Goal: Task Accomplishment & Management: Manage account settings

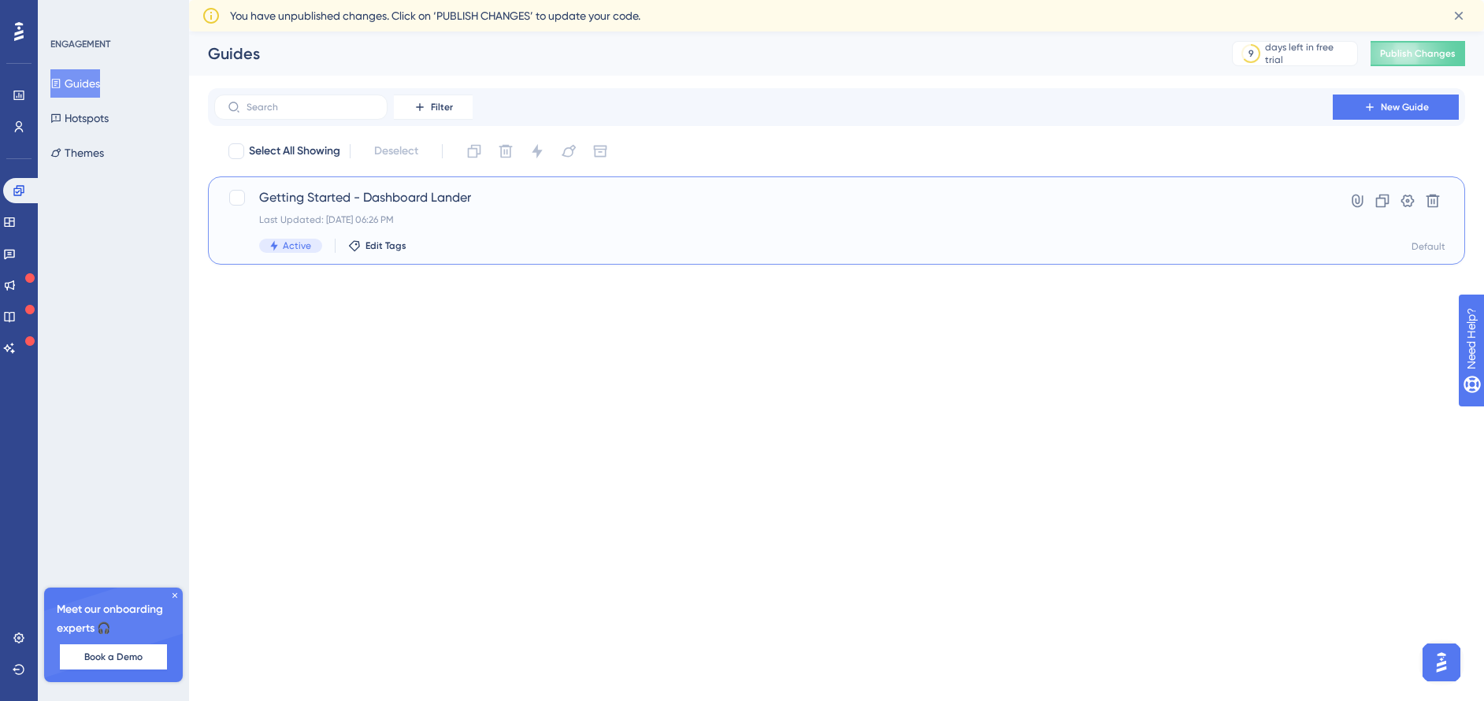
click at [396, 202] on span "Getting Started - Dashboard Lander" at bounding box center [773, 197] width 1029 height 19
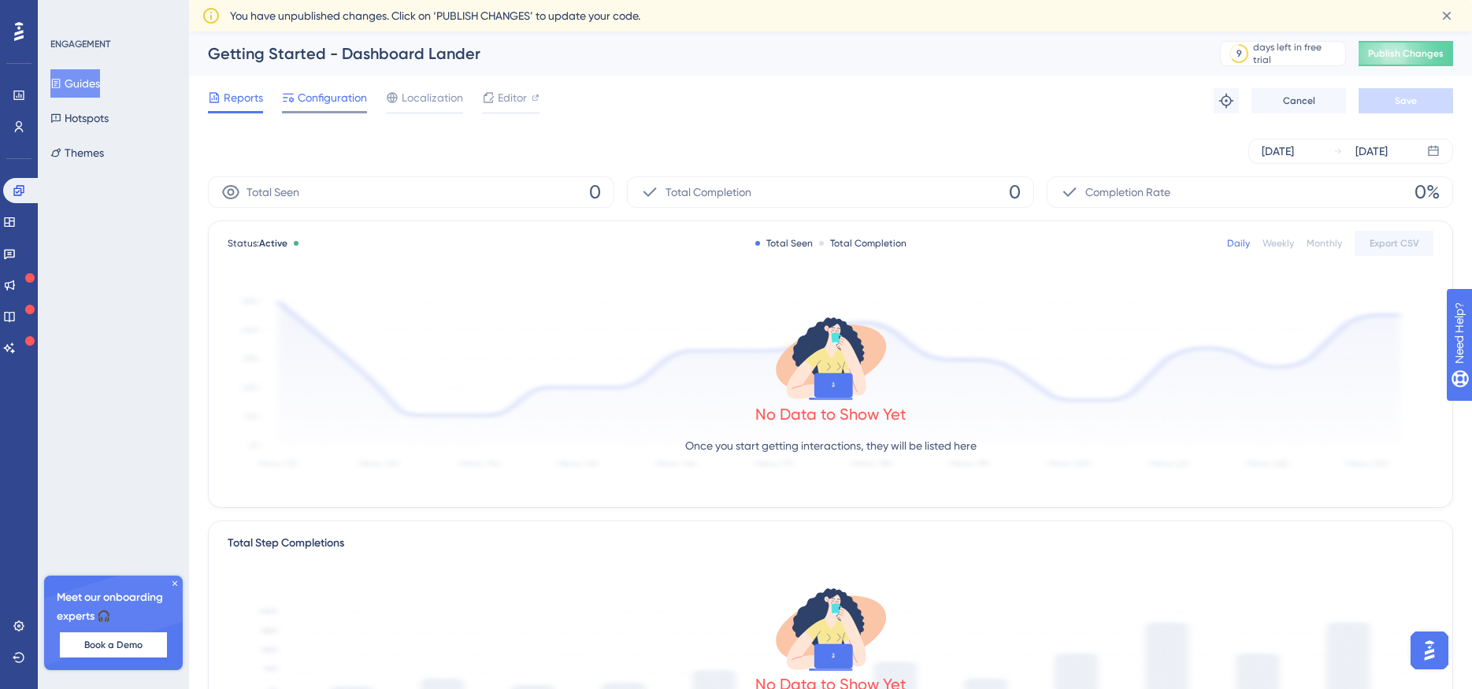
click at [311, 102] on span "Configuration" at bounding box center [332, 97] width 69 height 19
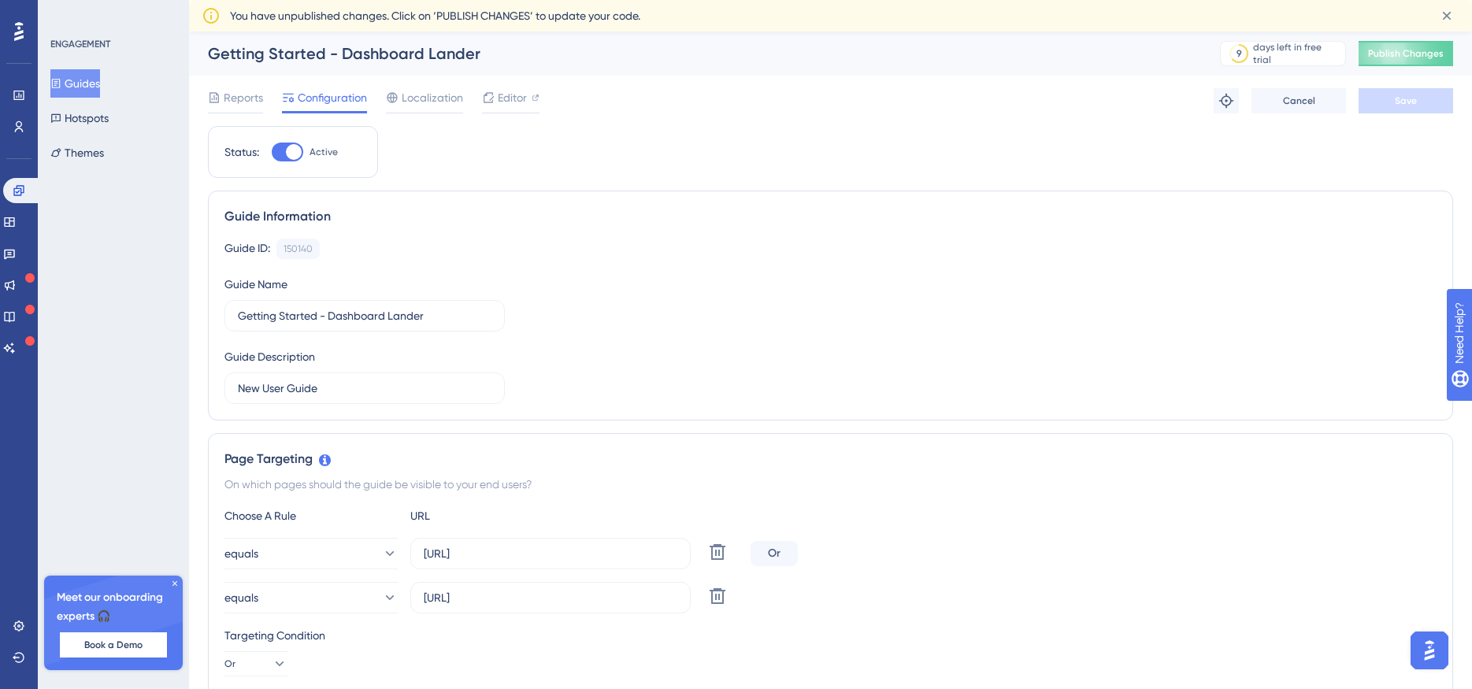
scroll to position [79, 0]
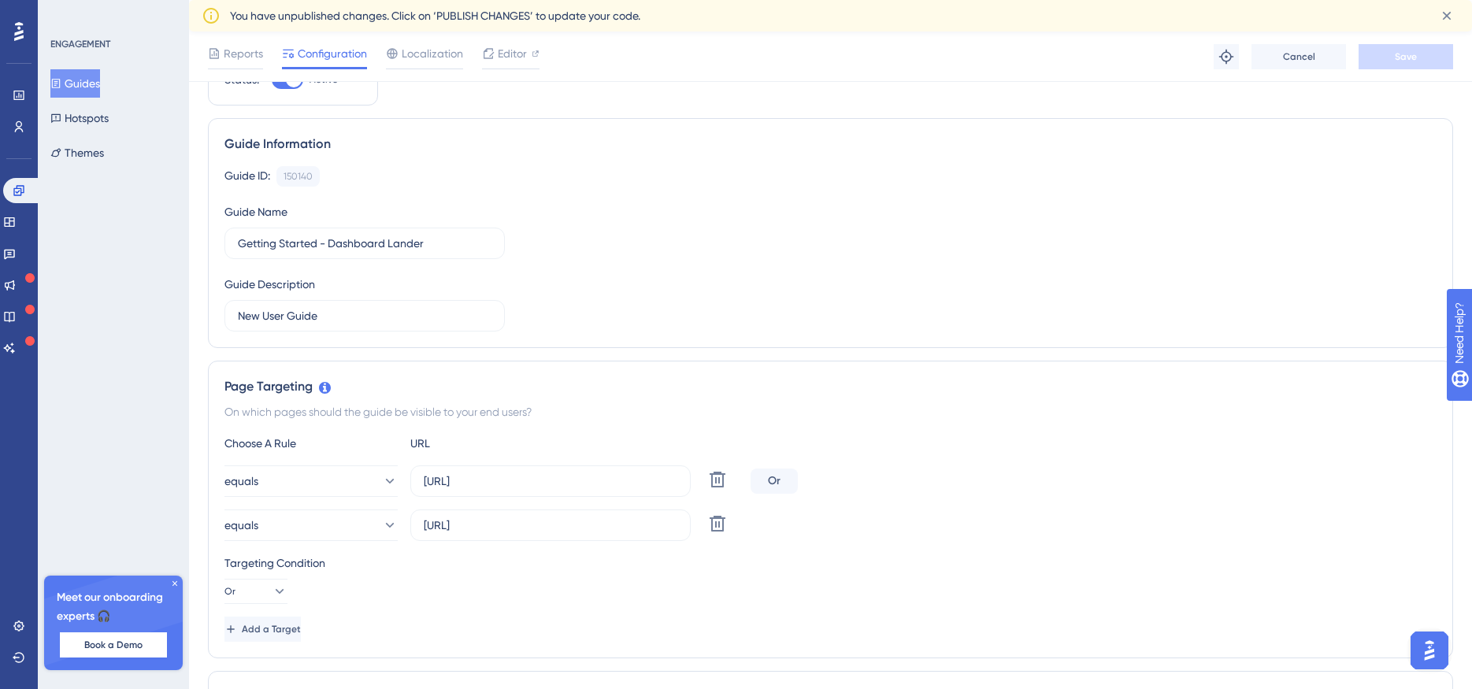
click at [863, 380] on div "Page Targeting" at bounding box center [830, 386] width 1212 height 19
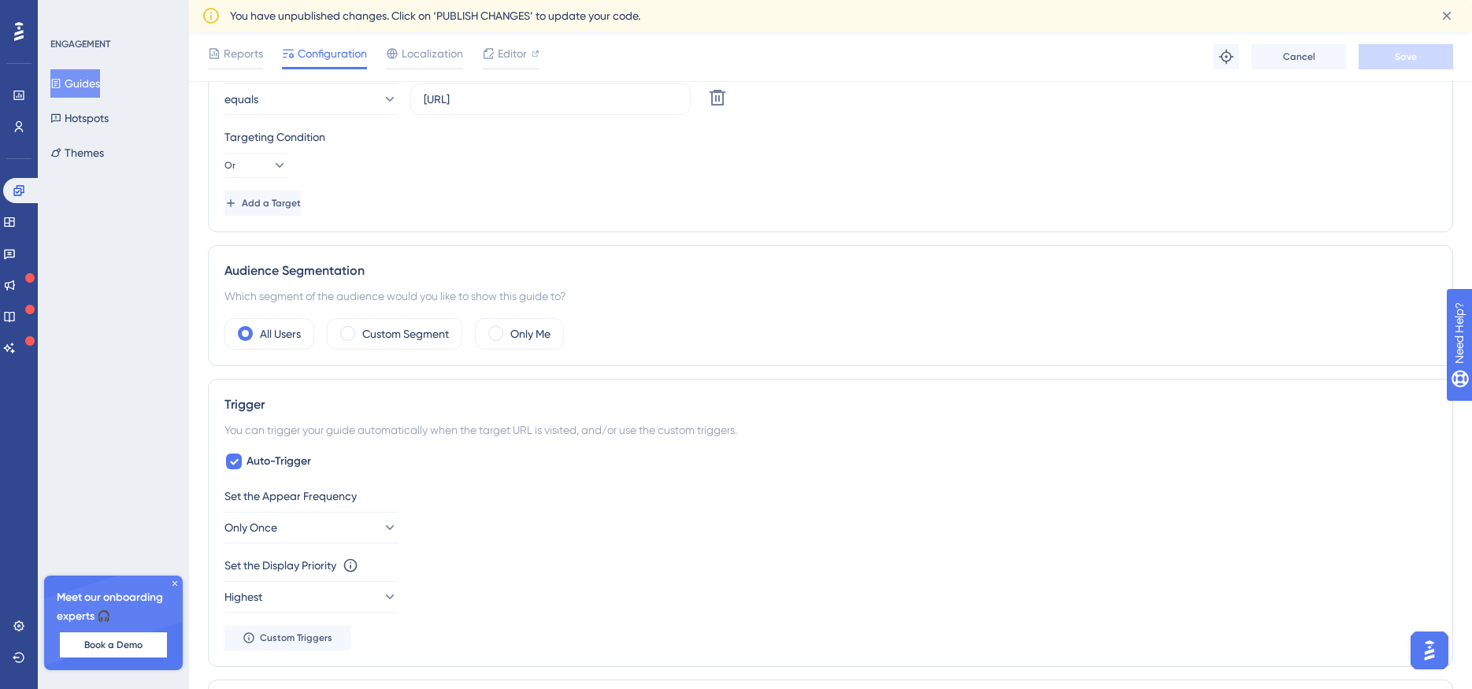
scroll to position [551, 0]
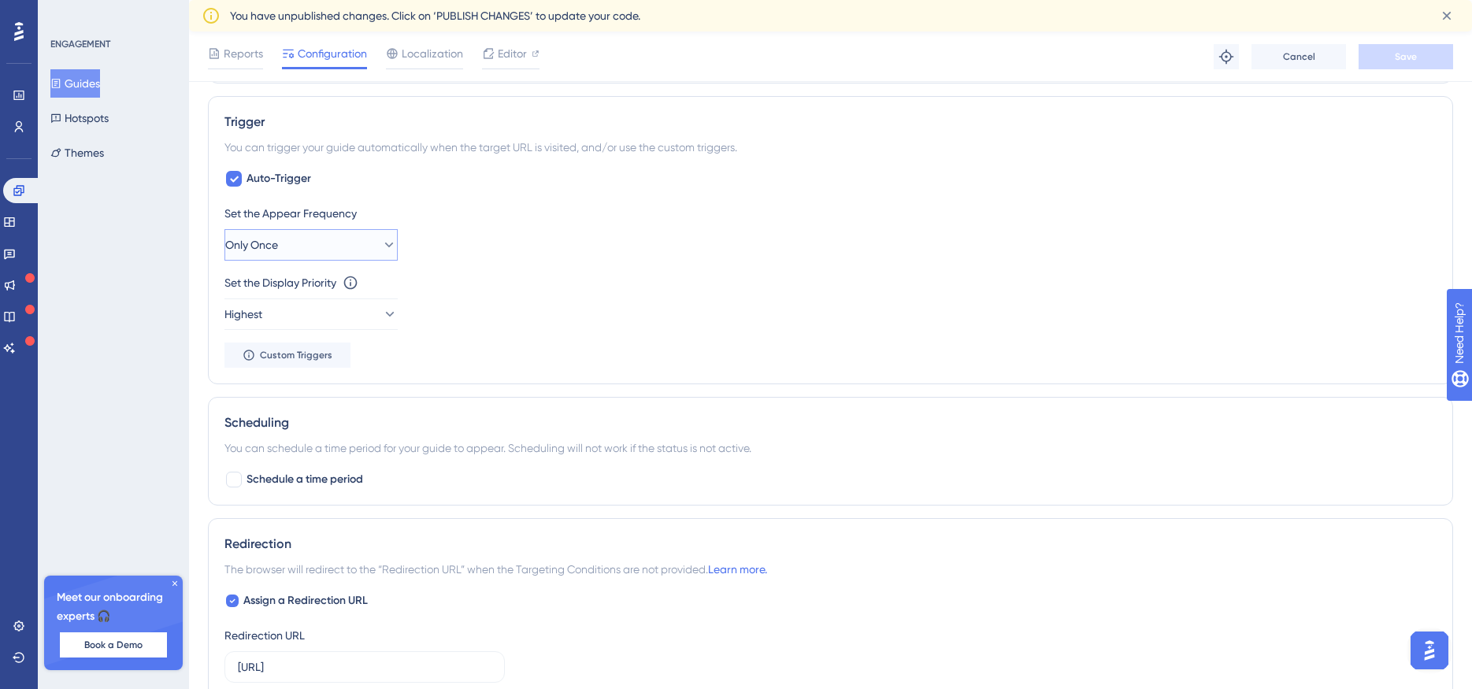
click at [369, 254] on button "Only Once" at bounding box center [310, 245] width 173 height 32
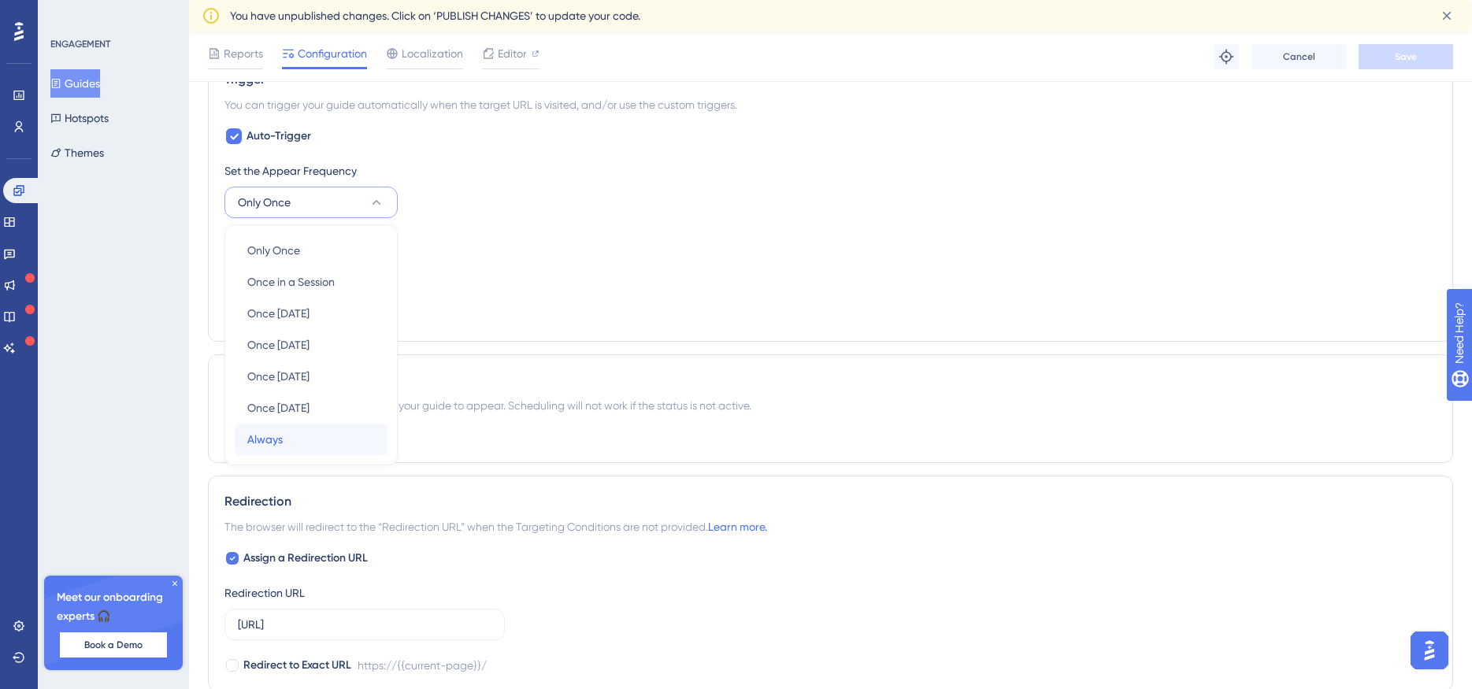
click at [283, 441] on div "Always Always" at bounding box center [311, 440] width 128 height 32
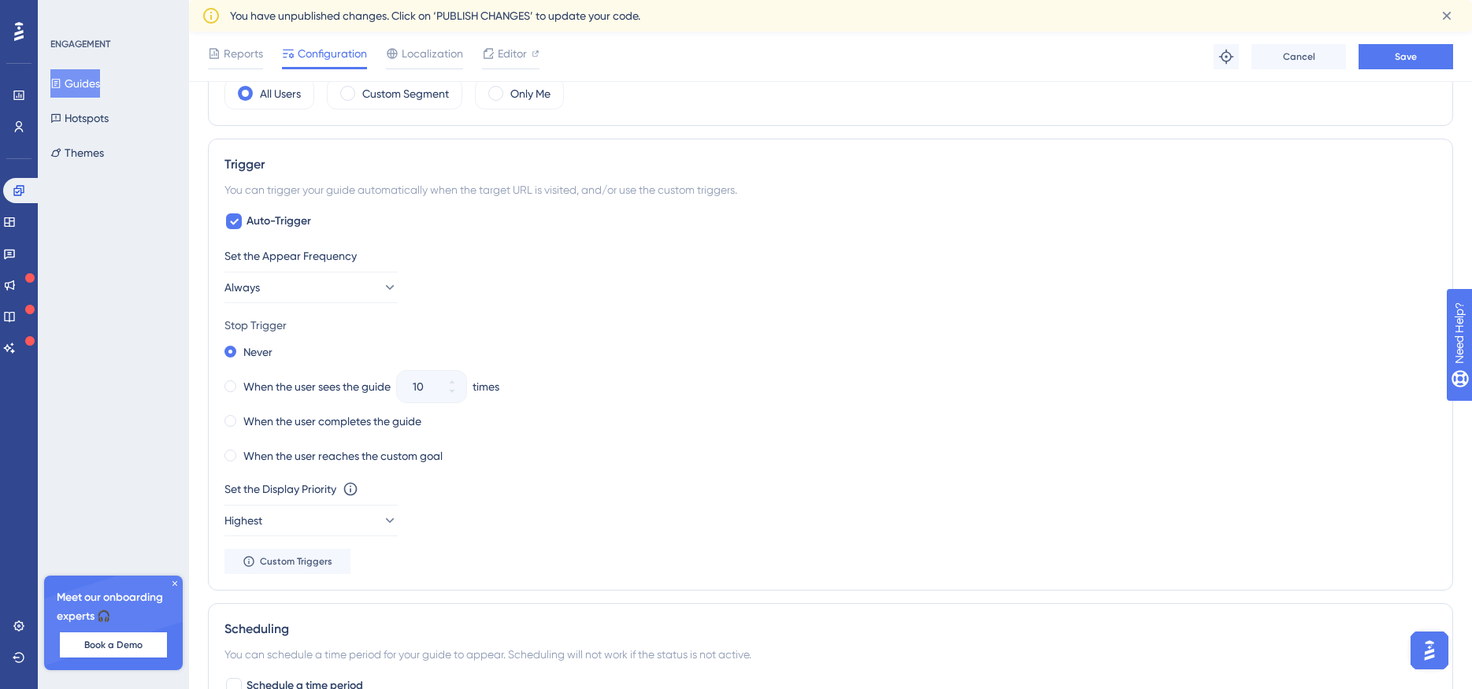
scroll to position [594, 0]
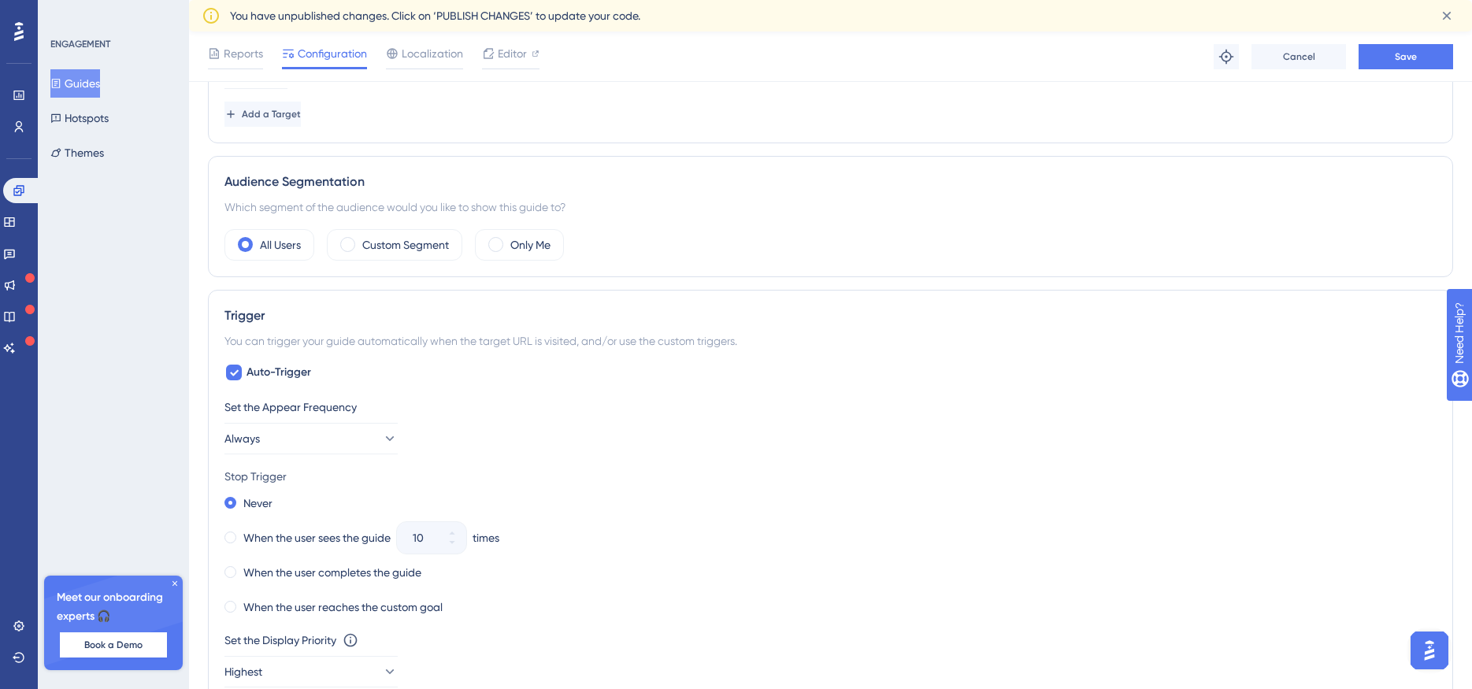
click at [1418, 40] on div "Reports Configuration Localization Editor Troubleshoot Cancel Save" at bounding box center [830, 57] width 1283 height 50
click at [1419, 57] on button "Save" at bounding box center [1405, 56] width 95 height 25
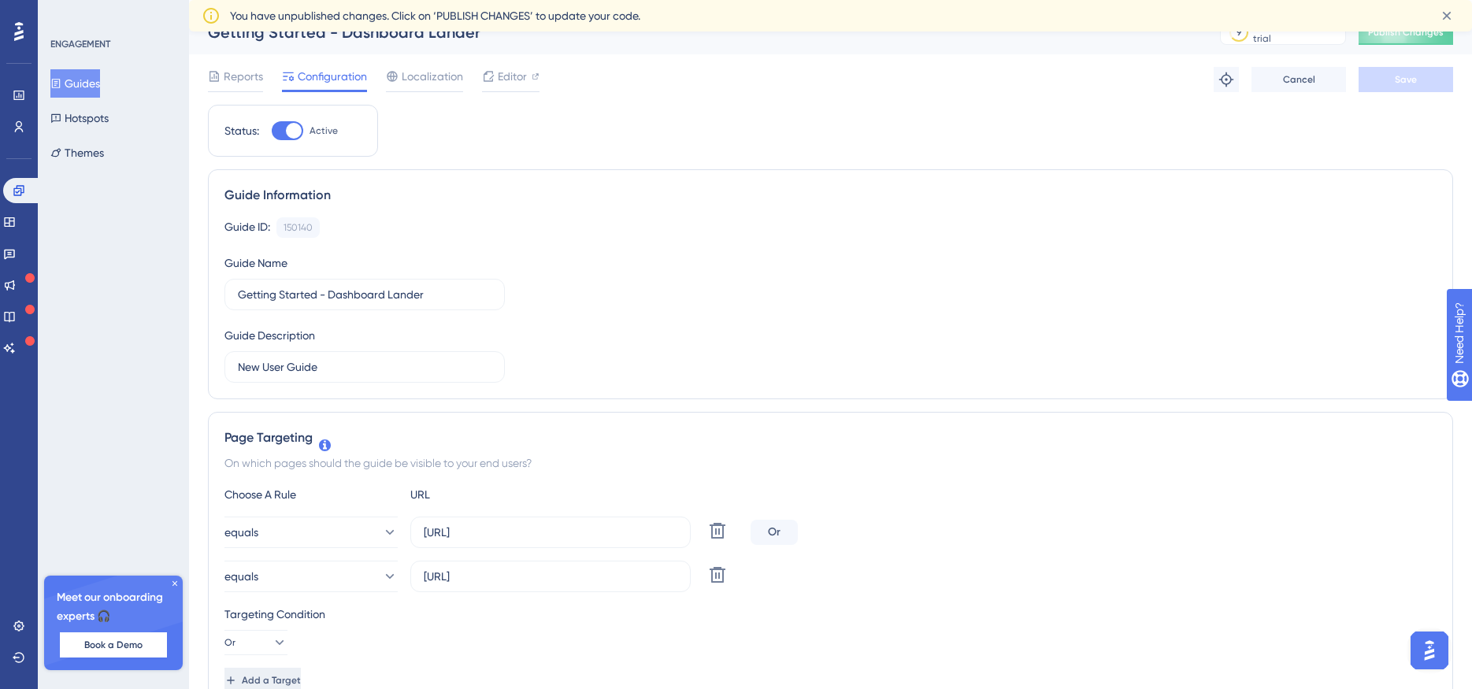
scroll to position [0, 0]
